Goal: Navigation & Orientation: Find specific page/section

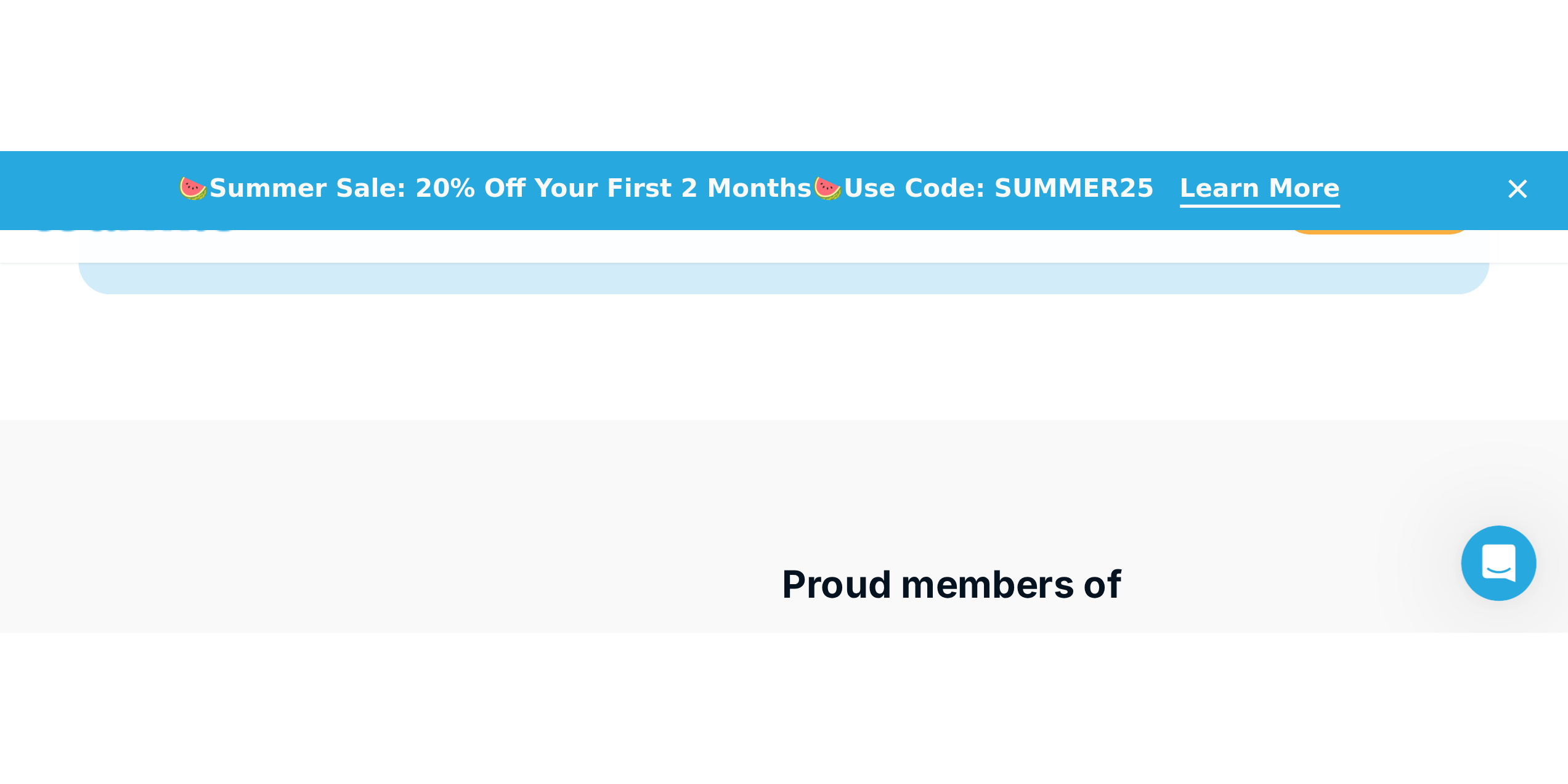
scroll to position [5046, 0]
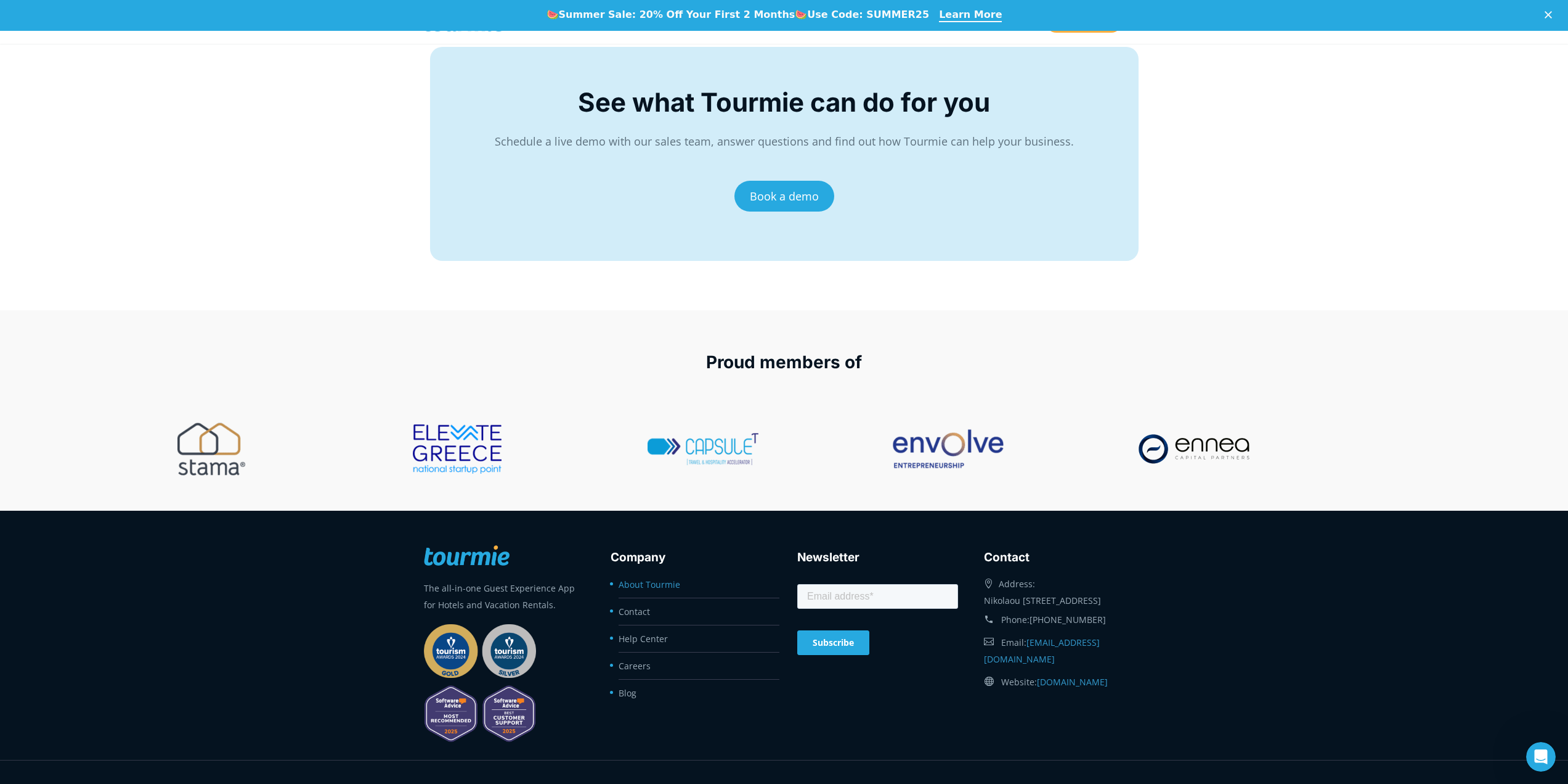
click at [658, 450] on link "About Tourmie" at bounding box center [650, 584] width 62 height 12
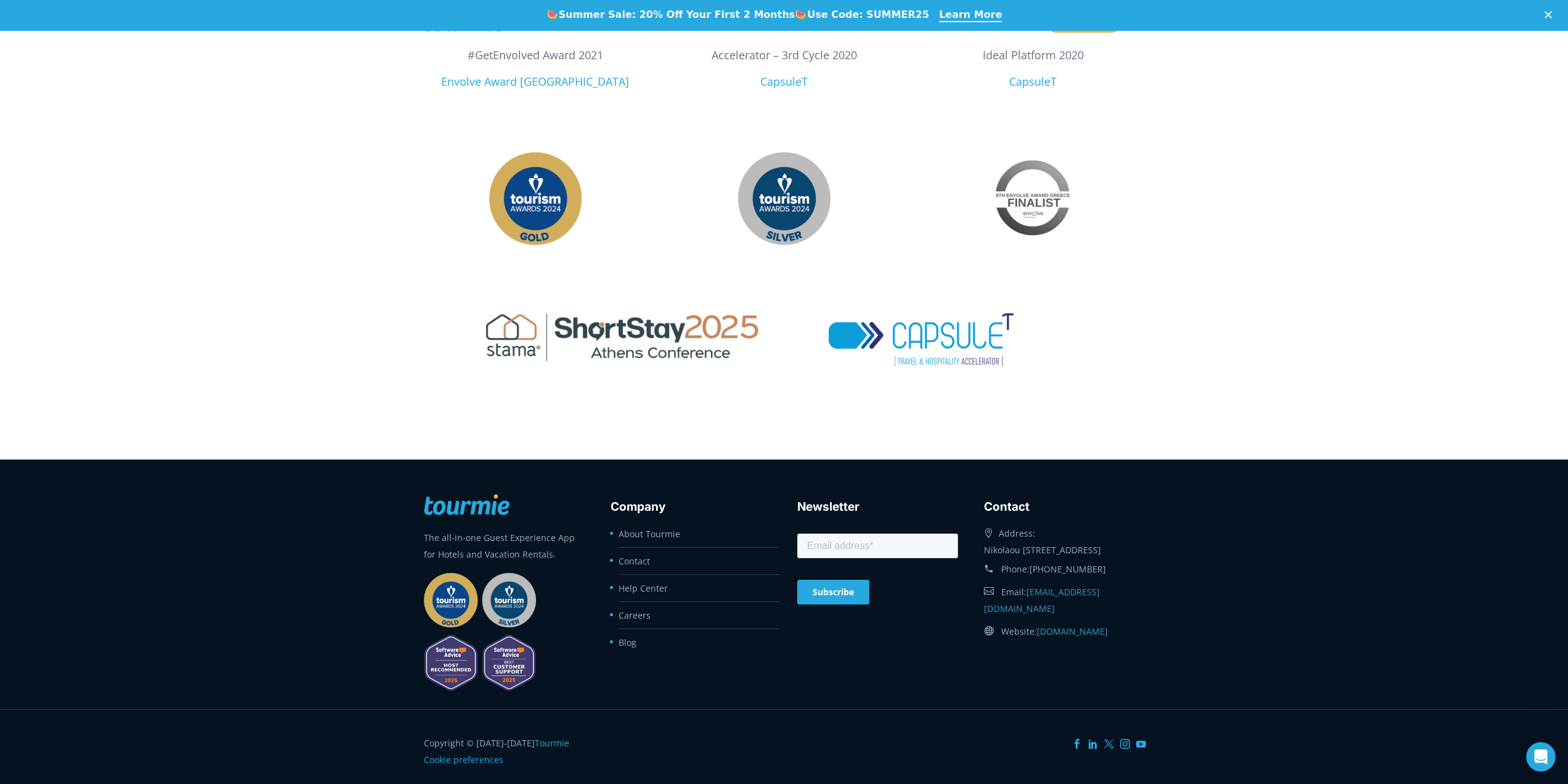
scroll to position [2054, 0]
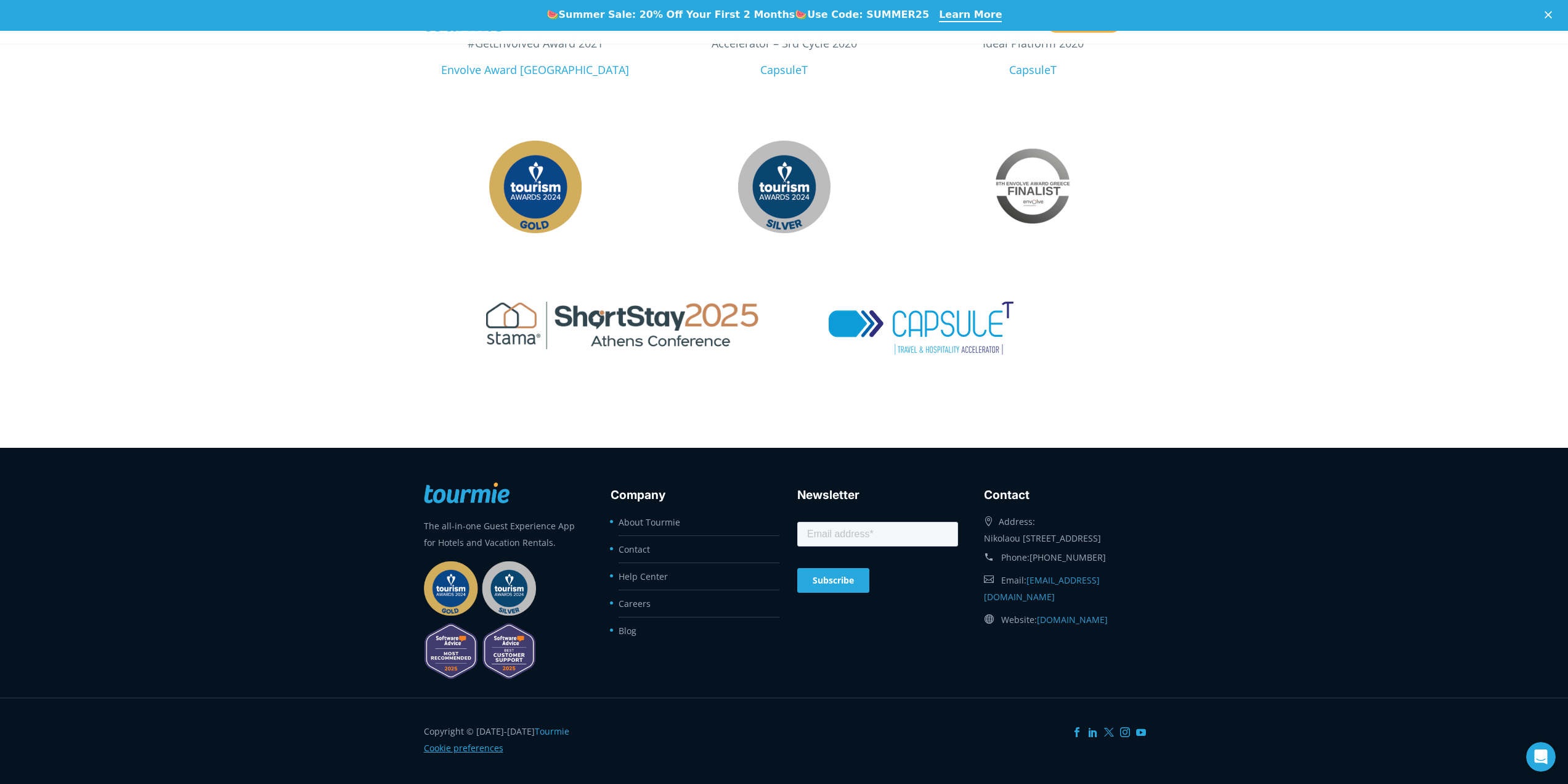
click at [467, 746] on link "Cookie preferences" at bounding box center [463, 748] width 80 height 12
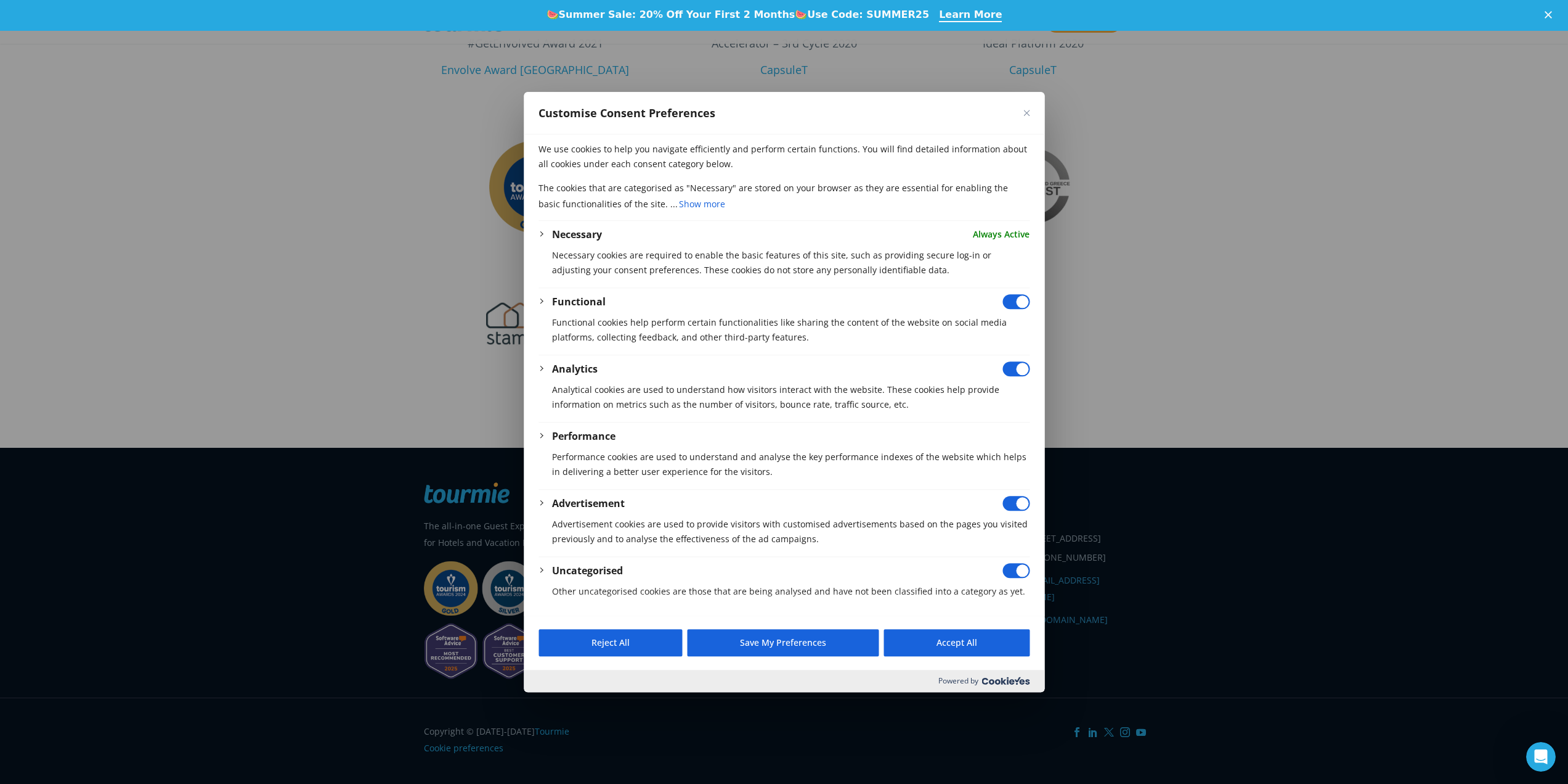
click at [1289, 357] on div at bounding box center [784, 392] width 1568 height 784
click at [1239, 632] on div at bounding box center [784, 392] width 1568 height 784
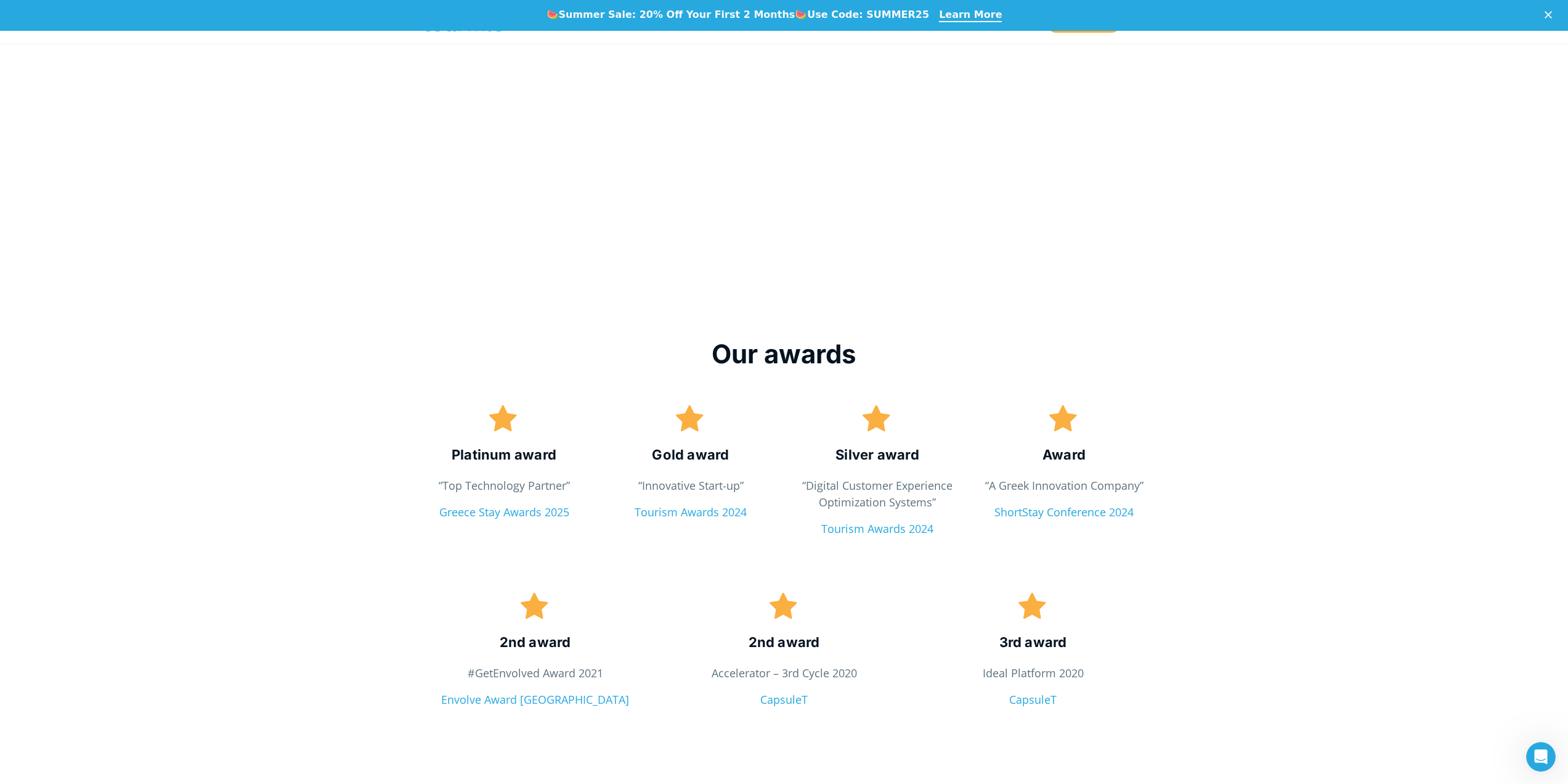
scroll to position [2054, 0]
